Goal: Transaction & Acquisition: Purchase product/service

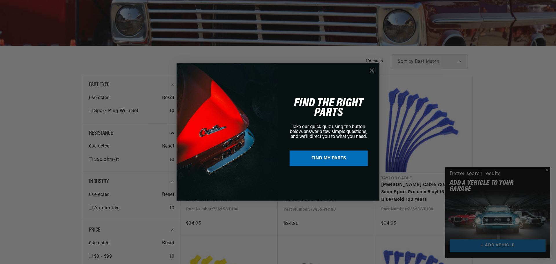
scroll to position [0, 217]
click at [548, 172] on div "Close dialog FIND THE RIGHT PARTS Take our quick quiz using the button below, a…" at bounding box center [278, 132] width 557 height 264
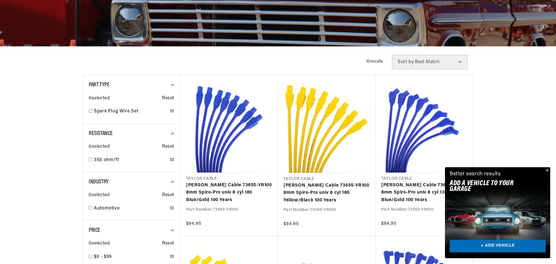
click at [548, 172] on button "Close" at bounding box center [547, 170] width 7 height 7
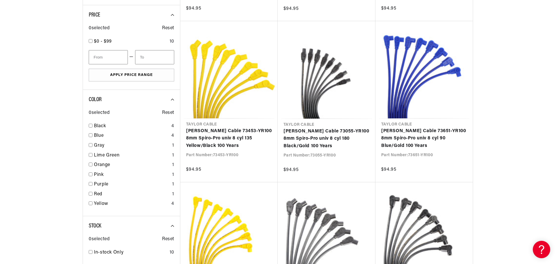
scroll to position [332, 0]
click at [98, 185] on link "Purple" at bounding box center [132, 185] width 76 height 8
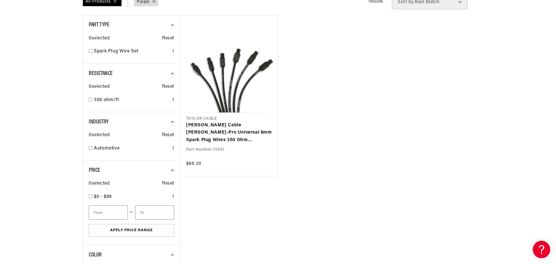
scroll to position [176, 0]
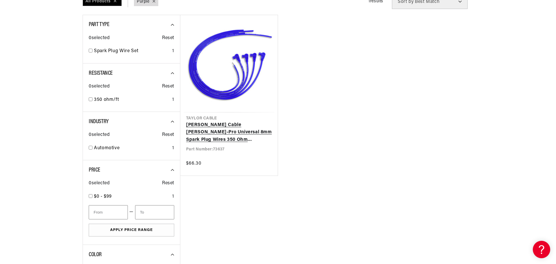
click at [253, 131] on link "[PERSON_NAME] Cable [PERSON_NAME]-Pro Universal 8mm Spark Plug Wires 350 Ohm Su…" at bounding box center [229, 133] width 86 height 22
checkbox input "false"
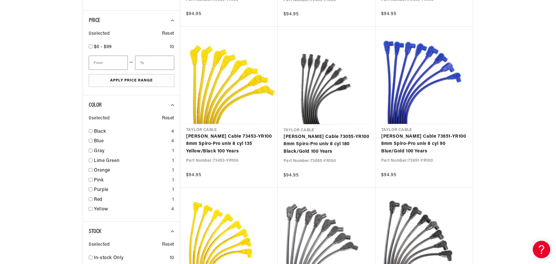
scroll to position [332, 0]
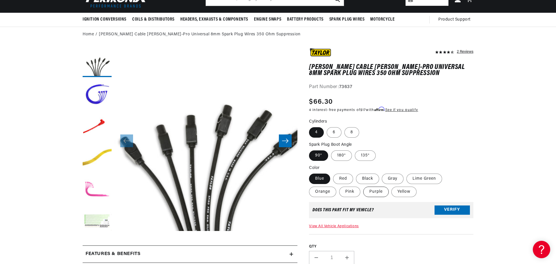
click at [376, 191] on label "Purple" at bounding box center [376, 192] width 26 height 10
click at [364, 186] on input "Purple" at bounding box center [363, 186] width 0 height 0
radio input "true"
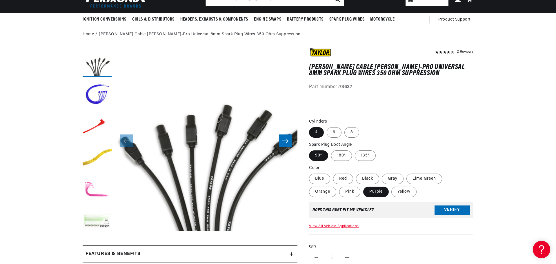
scroll to position [47, 0]
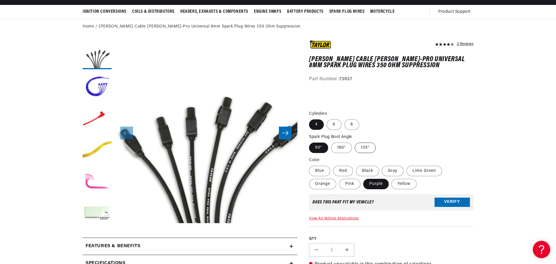
click at [367, 147] on label "135°" at bounding box center [365, 148] width 21 height 10
click at [355, 142] on input "135°" at bounding box center [355, 142] width 0 height 0
radio input "true"
click at [349, 119] on label "8" at bounding box center [352, 124] width 15 height 10
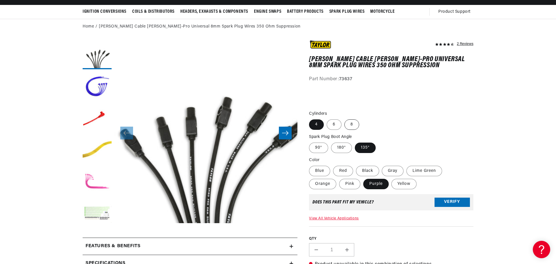
click at [345, 119] on input "8" at bounding box center [345, 118] width 0 height 0
radio input "true"
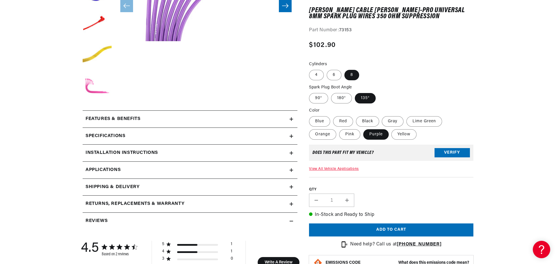
click at [291, 154] on icon at bounding box center [291, 152] width 3 height 3
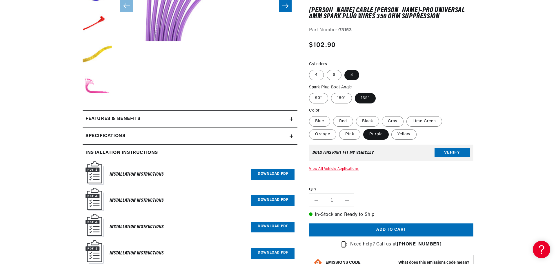
click at [294, 137] on summary "Specifications" at bounding box center [190, 136] width 215 height 17
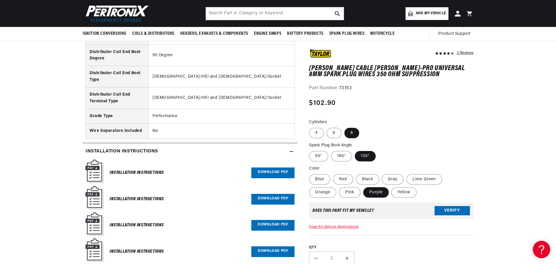
scroll to position [491, 0]
click at [292, 150] on summary "Installation instructions" at bounding box center [190, 152] width 215 height 17
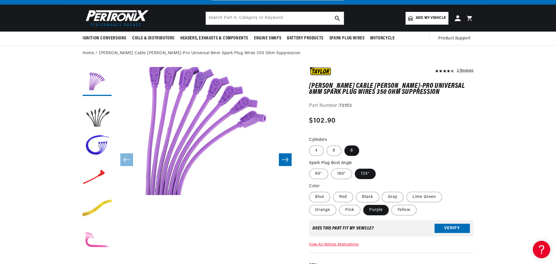
scroll to position [2, 0]
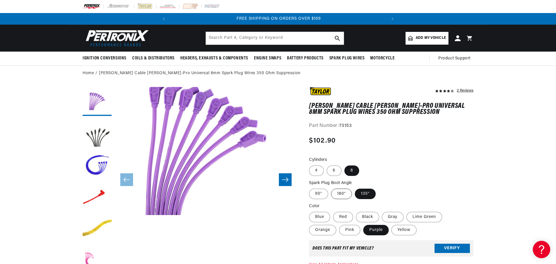
click at [345, 194] on label "180°" at bounding box center [341, 194] width 21 height 10
click at [331, 188] on input "180°" at bounding box center [331, 188] width 0 height 0
radio input "true"
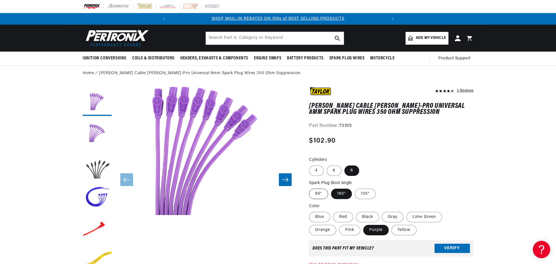
click at [319, 191] on label "90°" at bounding box center [318, 194] width 19 height 10
click at [311, 188] on input "90°" at bounding box center [311, 188] width 0 height 0
radio input "true"
